Goal: Transaction & Acquisition: Obtain resource

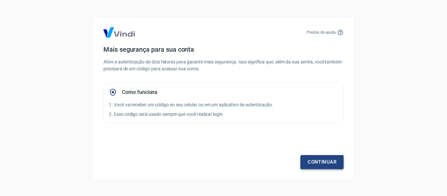
click at [334, 163] on link "Continuar" at bounding box center [321, 162] width 43 height 14
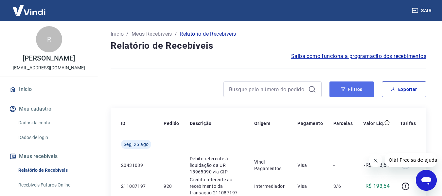
click at [366, 91] on button "Filtros" at bounding box center [351, 89] width 44 height 16
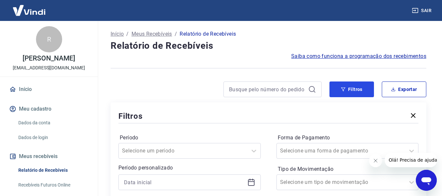
scroll to position [98, 0]
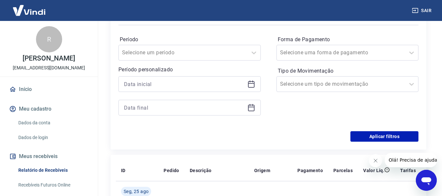
click at [250, 85] on icon at bounding box center [251, 84] width 8 height 8
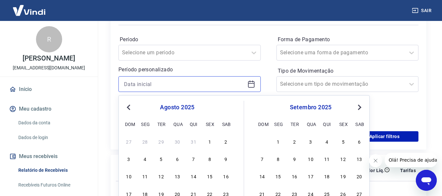
scroll to position [131, 0]
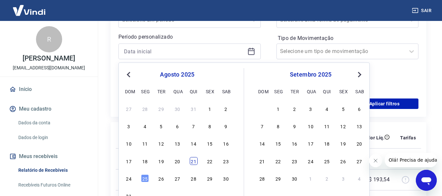
click at [194, 163] on div "21" at bounding box center [194, 161] width 8 height 8
type input "21/08/2025"
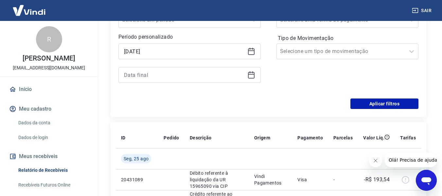
click at [253, 75] on icon at bounding box center [251, 75] width 8 height 8
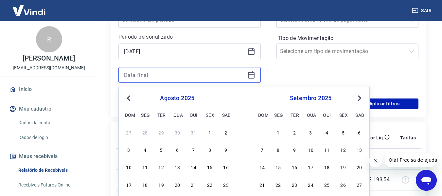
scroll to position [163, 0]
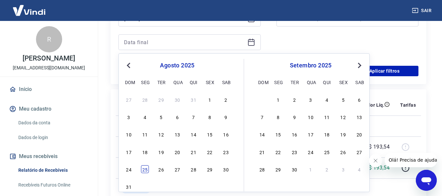
click at [145, 167] on div "25" at bounding box center [145, 169] width 8 height 8
type input "25/08/2025"
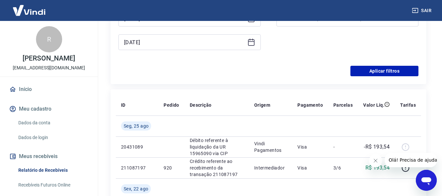
scroll to position [98, 0]
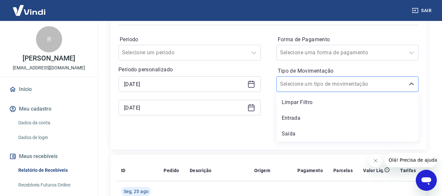
click at [342, 82] on div at bounding box center [341, 83] width 122 height 9
click at [309, 117] on div "Entrada" at bounding box center [347, 117] width 142 height 13
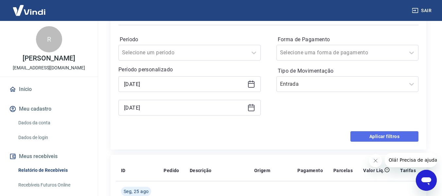
click at [390, 138] on button "Aplicar filtros" at bounding box center [384, 136] width 68 height 10
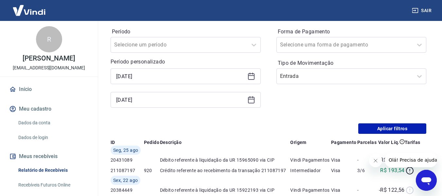
click at [371, 160] on button "Fechar mensagem da empresa" at bounding box center [374, 160] width 13 height 13
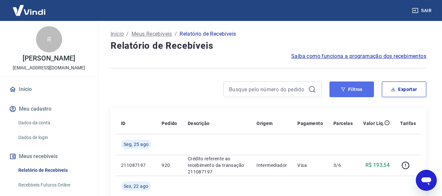
click at [366, 88] on button "Filtros" at bounding box center [351, 89] width 44 height 16
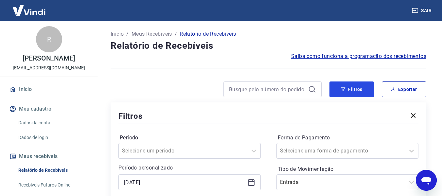
scroll to position [98, 0]
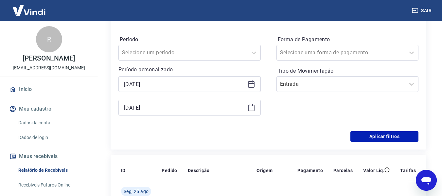
click at [252, 86] on icon at bounding box center [251, 84] width 8 height 8
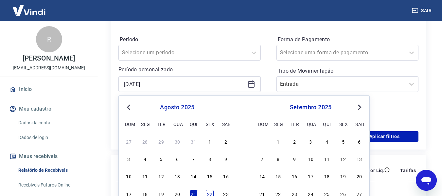
click at [208, 192] on div "22" at bounding box center [210, 194] width 8 height 8
type input "22/08/2025"
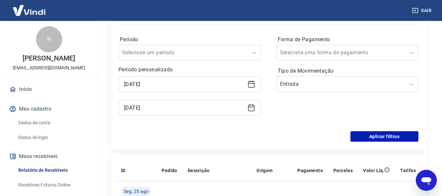
click at [341, 130] on div "Período Selecione um período Período personalizado Selected date: sexta-feira, …" at bounding box center [268, 78] width 300 height 105
click at [367, 132] on button "Aplicar filtros" at bounding box center [384, 136] width 68 height 10
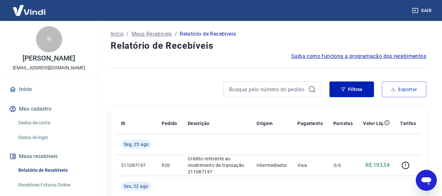
click at [398, 94] on button "Exportar" at bounding box center [404, 89] width 44 height 16
type input "22/08/2025"
type input "25/08/2025"
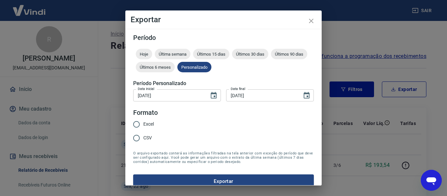
click at [145, 127] on span "Excel" at bounding box center [148, 124] width 10 height 7
click at [143, 127] on input "Excel" at bounding box center [136, 124] width 14 height 14
radio input "true"
click at [165, 175] on button "Exportar" at bounding box center [223, 181] width 180 height 14
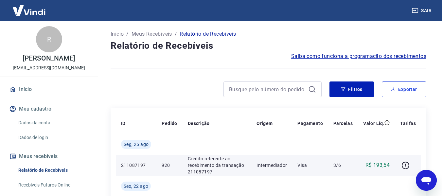
scroll to position [129, 0]
